Goal: Task Accomplishment & Management: Manage account settings

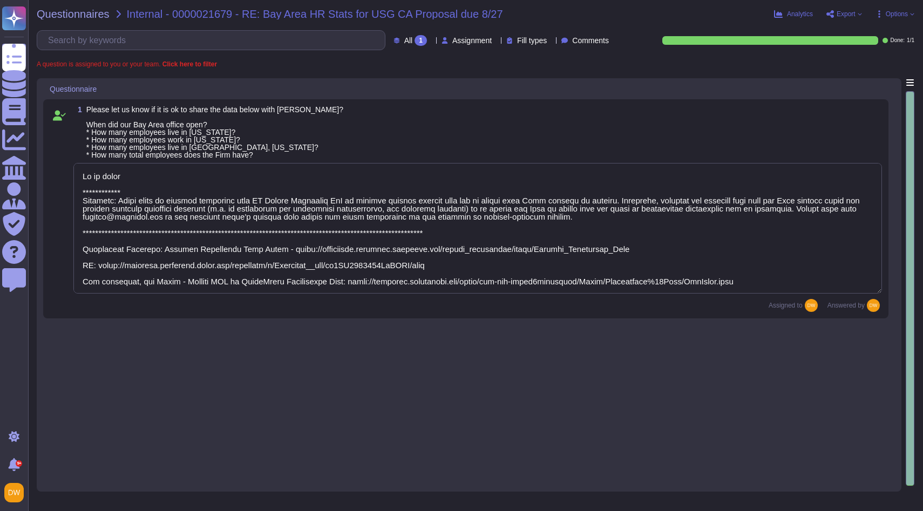
type textarea "**********"
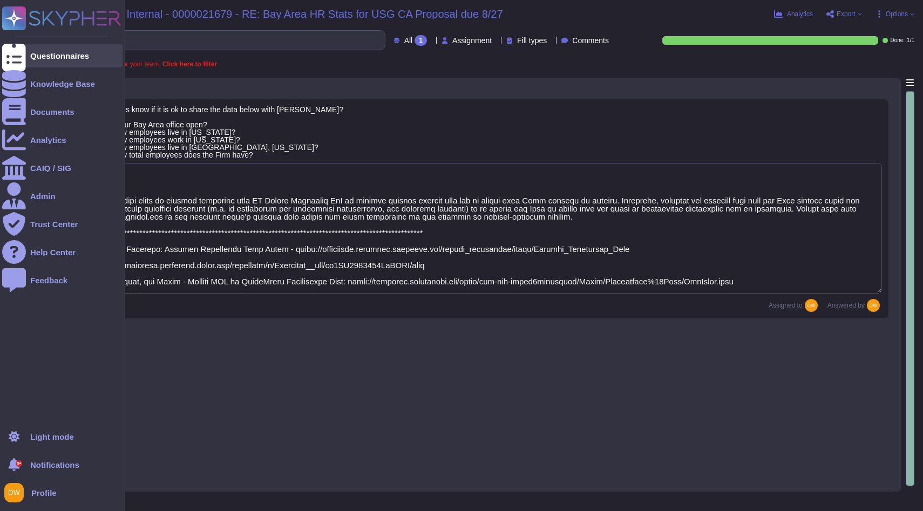
click at [16, 53] on icon at bounding box center [14, 56] width 24 height 32
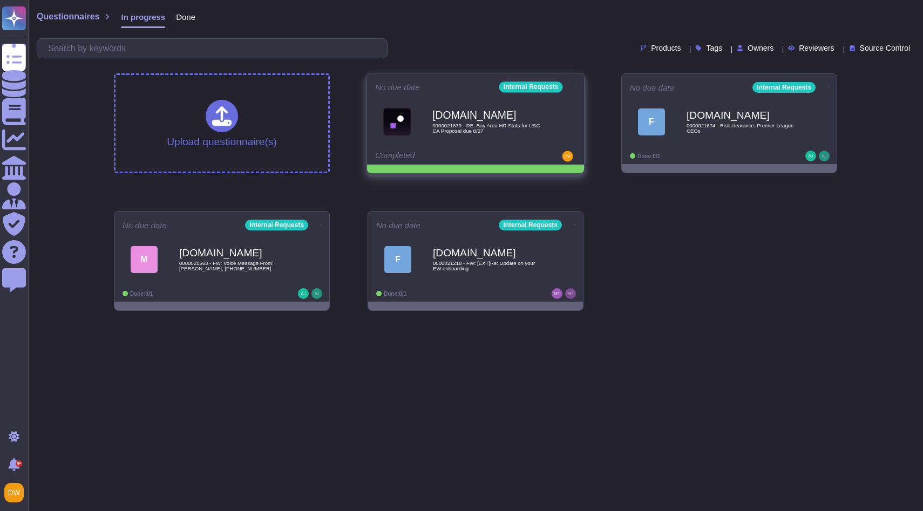
click at [575, 85] on icon at bounding box center [576, 86] width 2 height 3
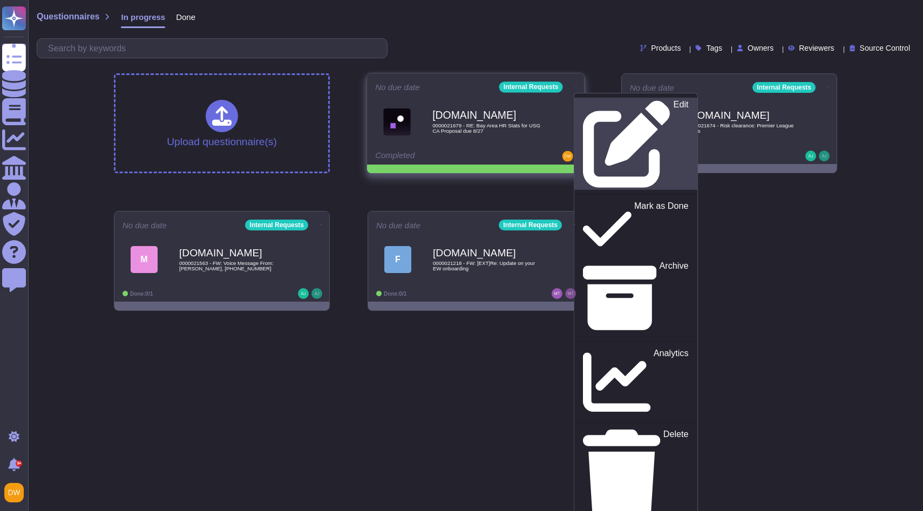
click at [674, 105] on p "Edit" at bounding box center [681, 143] width 15 height 87
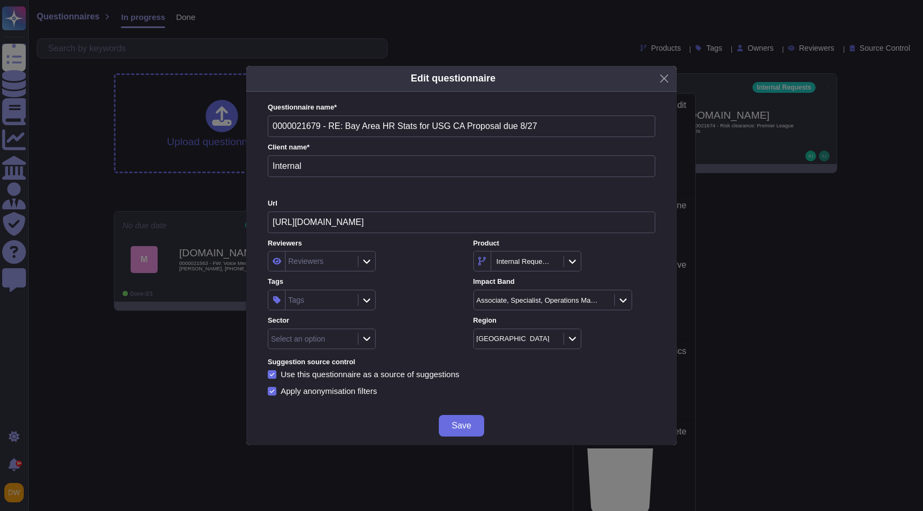
click at [322, 343] on div "Select an option" at bounding box center [311, 338] width 87 height 19
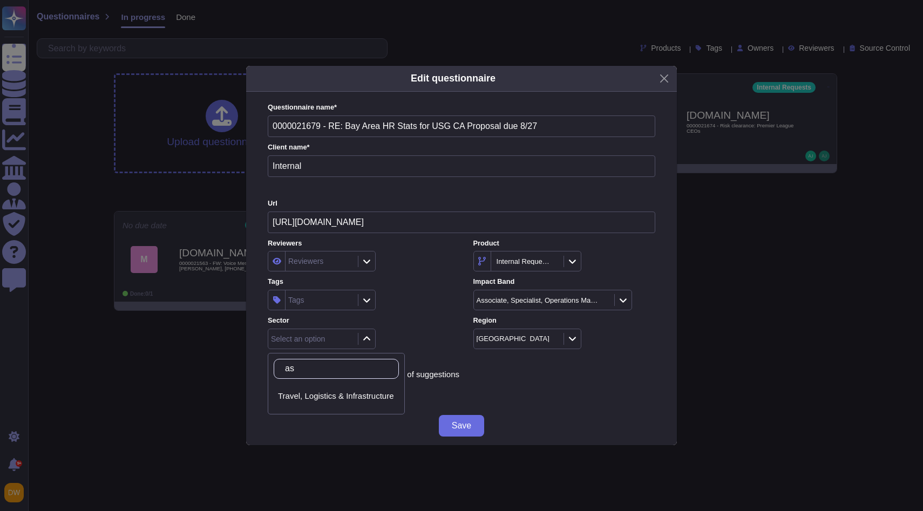
type input "a"
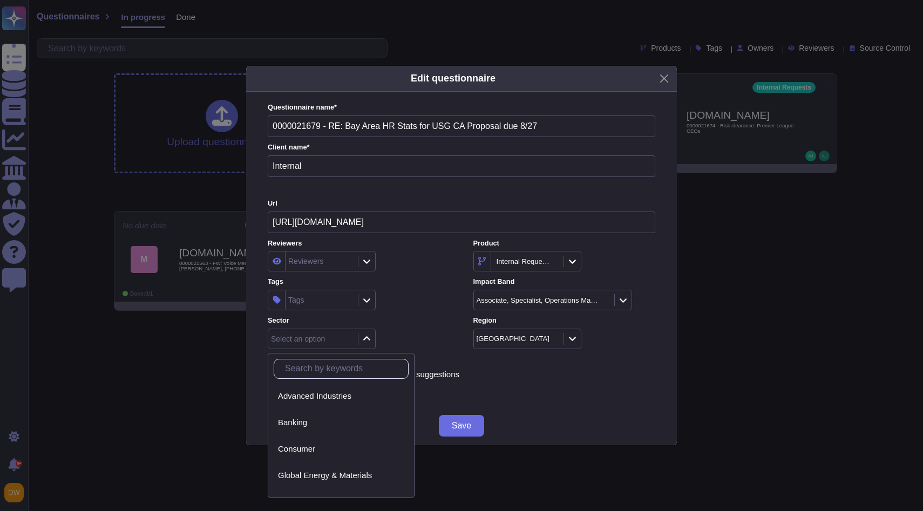
click at [331, 303] on div "Tags" at bounding box center [321, 299] width 70 height 19
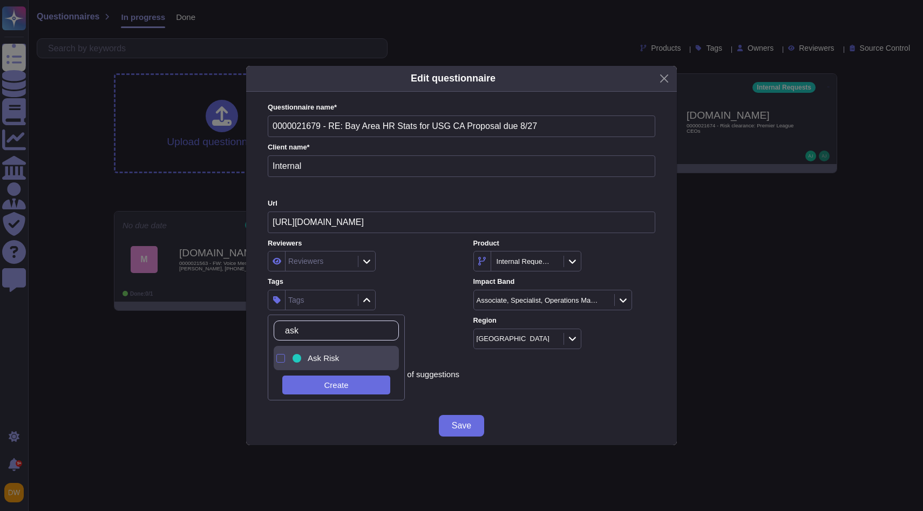
click at [323, 360] on span "Ask Risk" at bounding box center [323, 359] width 31 height 10
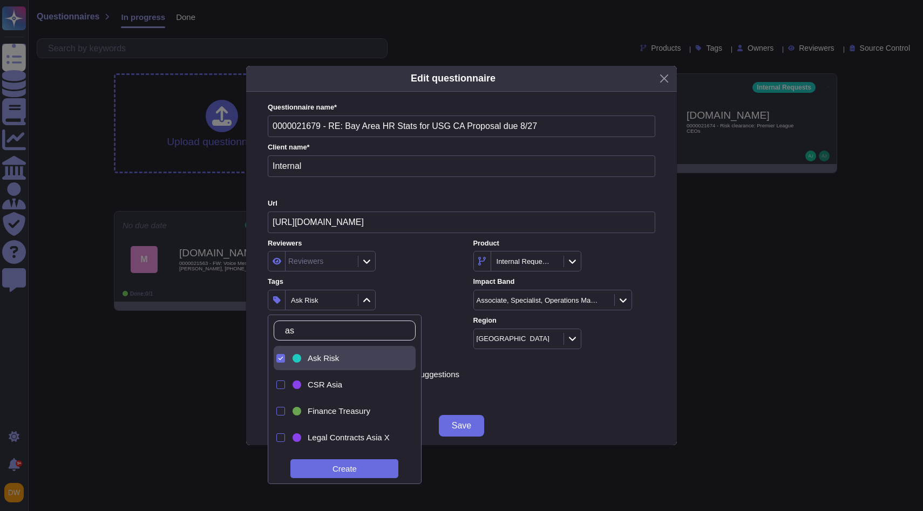
type input "a"
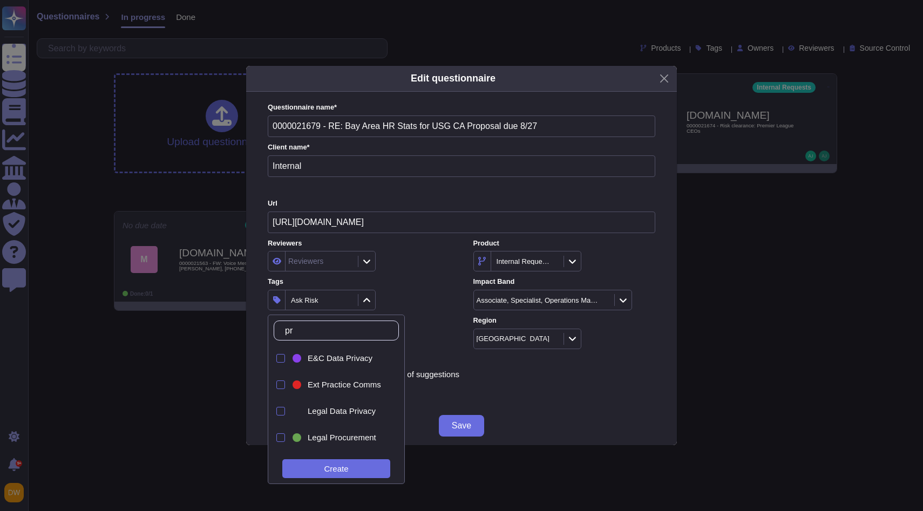
type input "pri"
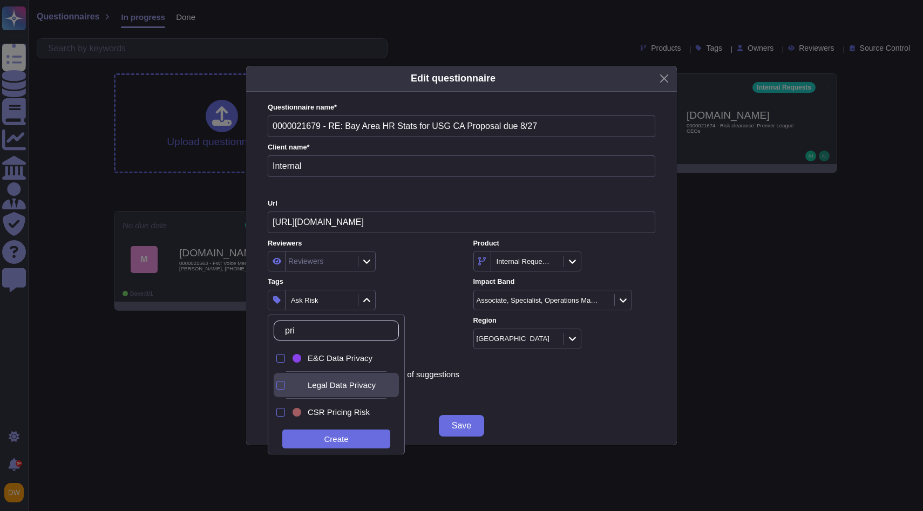
click at [345, 383] on span "Legal Data Privacy" at bounding box center [342, 385] width 68 height 10
click at [409, 281] on label "Tags" at bounding box center [359, 281] width 182 height 7
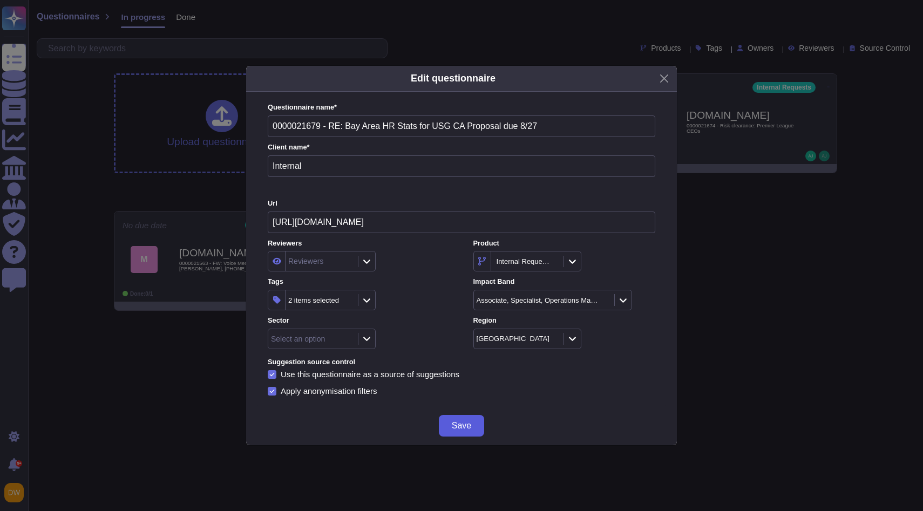
click at [447, 423] on button "Save" at bounding box center [461, 426] width 45 height 22
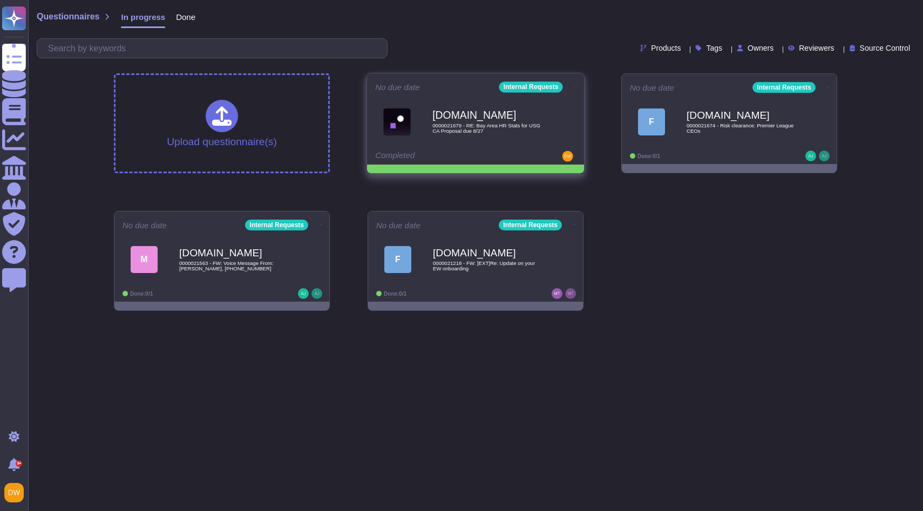
click at [575, 85] on icon at bounding box center [576, 86] width 2 height 3
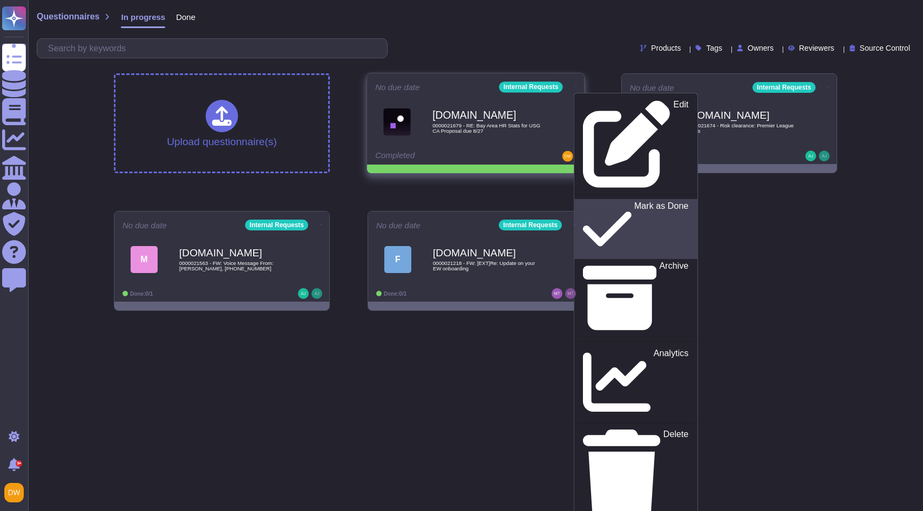
click at [634, 202] on p "Mark as Done" at bounding box center [661, 229] width 55 height 55
